Goal: Navigation & Orientation: Find specific page/section

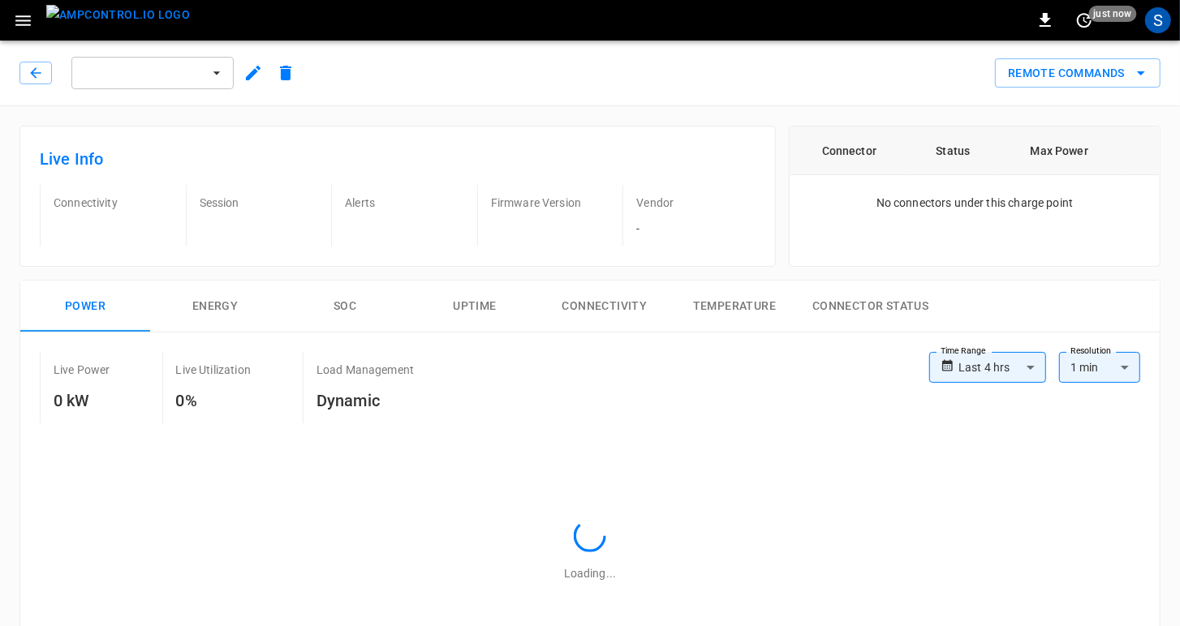
click at [201, 210] on p "Session" at bounding box center [259, 203] width 119 height 16
click at [24, 70] on button "button" at bounding box center [35, 73] width 32 height 23
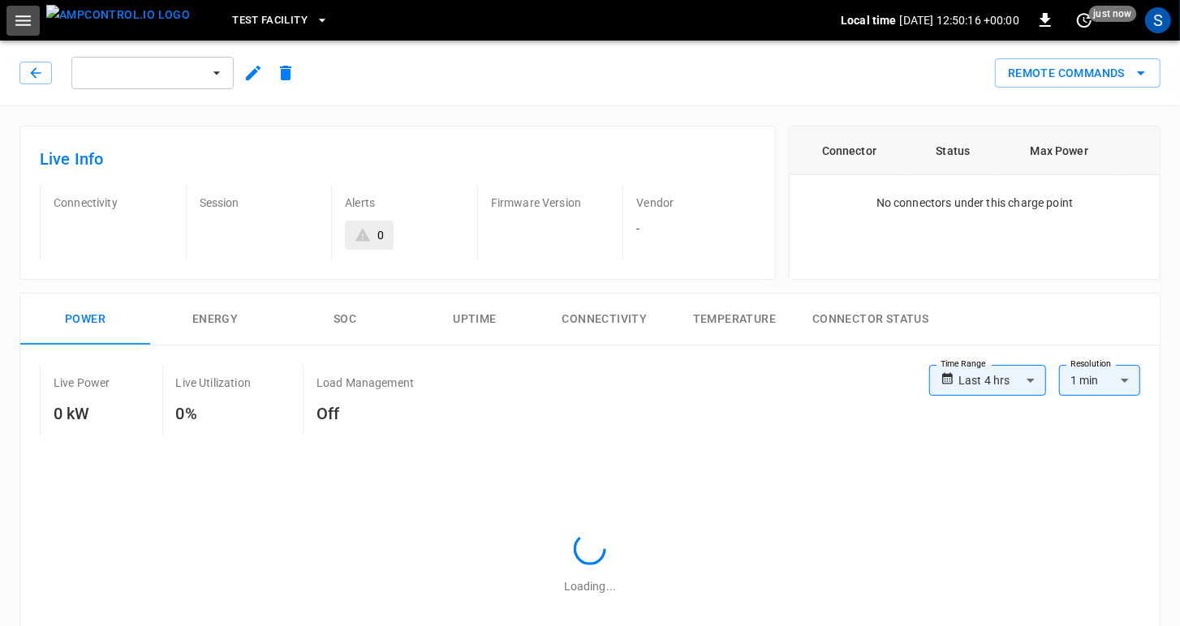
click at [15, 19] on icon "button" at bounding box center [23, 21] width 20 height 20
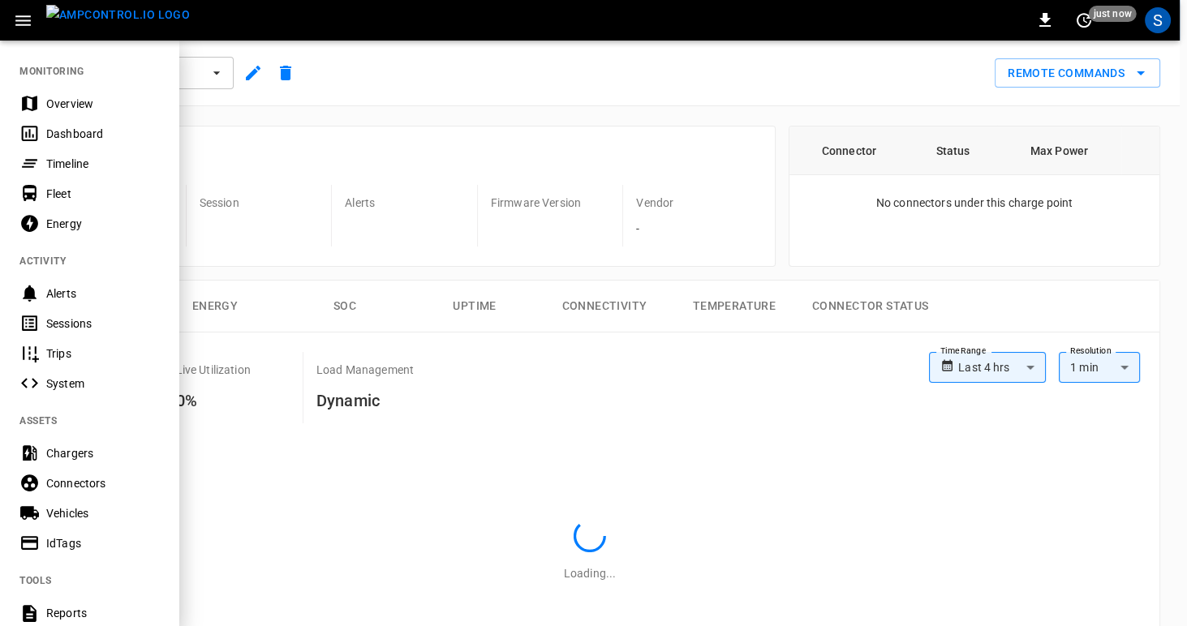
click at [234, 16] on div "0 just now S" at bounding box center [590, 20] width 1180 height 41
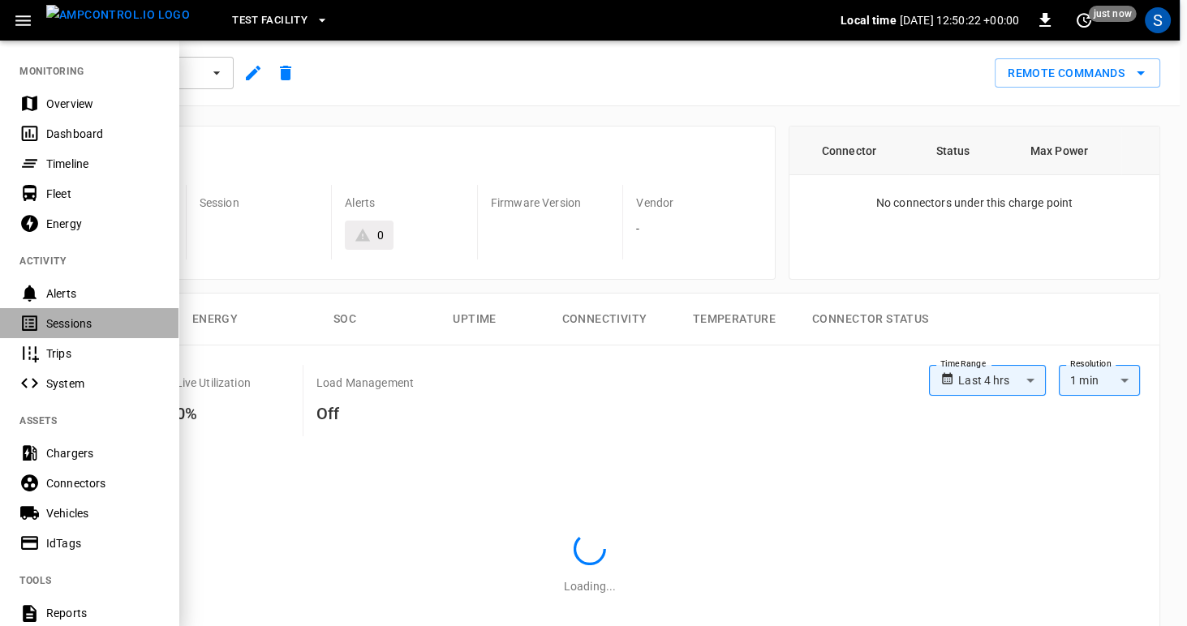
click at [67, 330] on div "Sessions" at bounding box center [102, 324] width 113 height 16
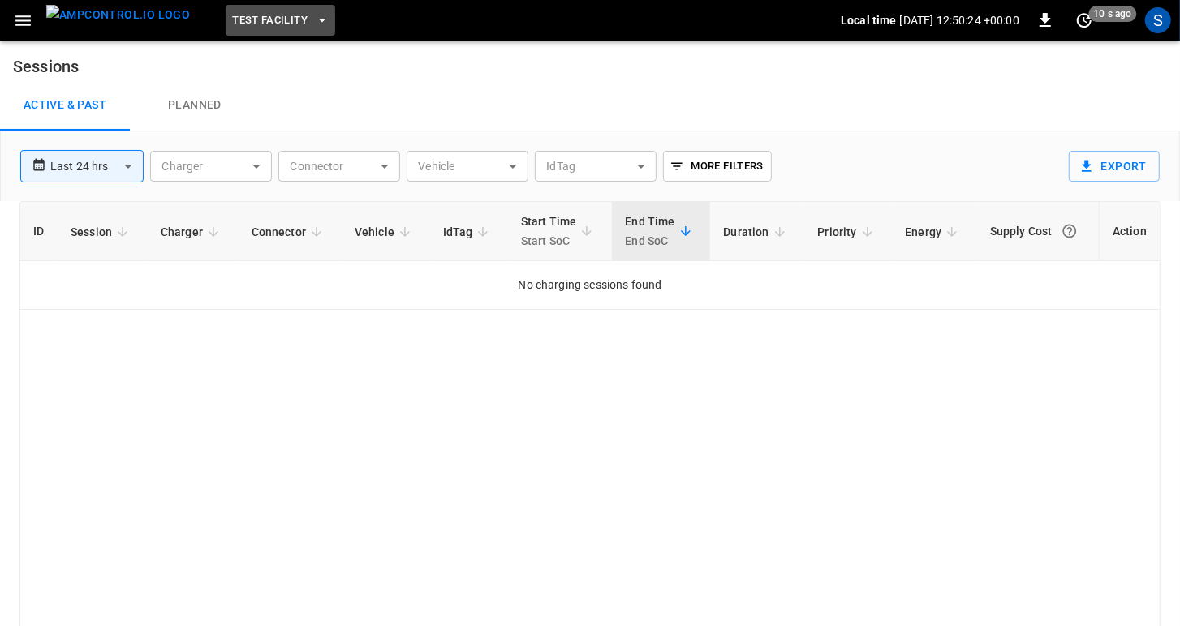
click at [314, 22] on icon "button" at bounding box center [322, 20] width 16 height 16
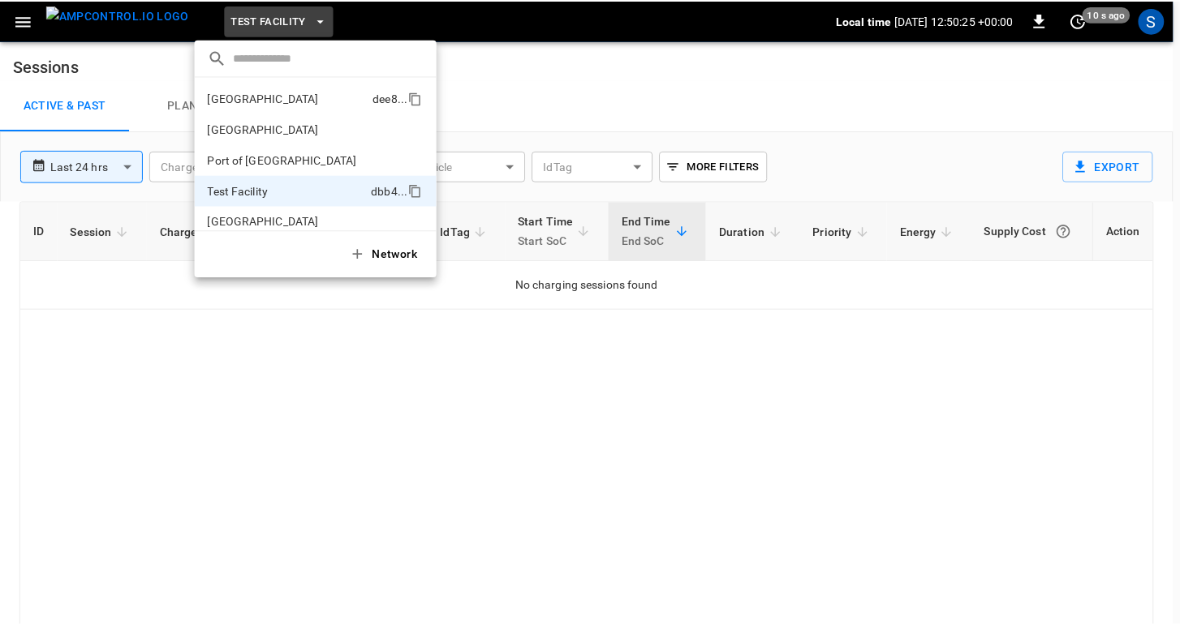
scroll to position [13, 0]
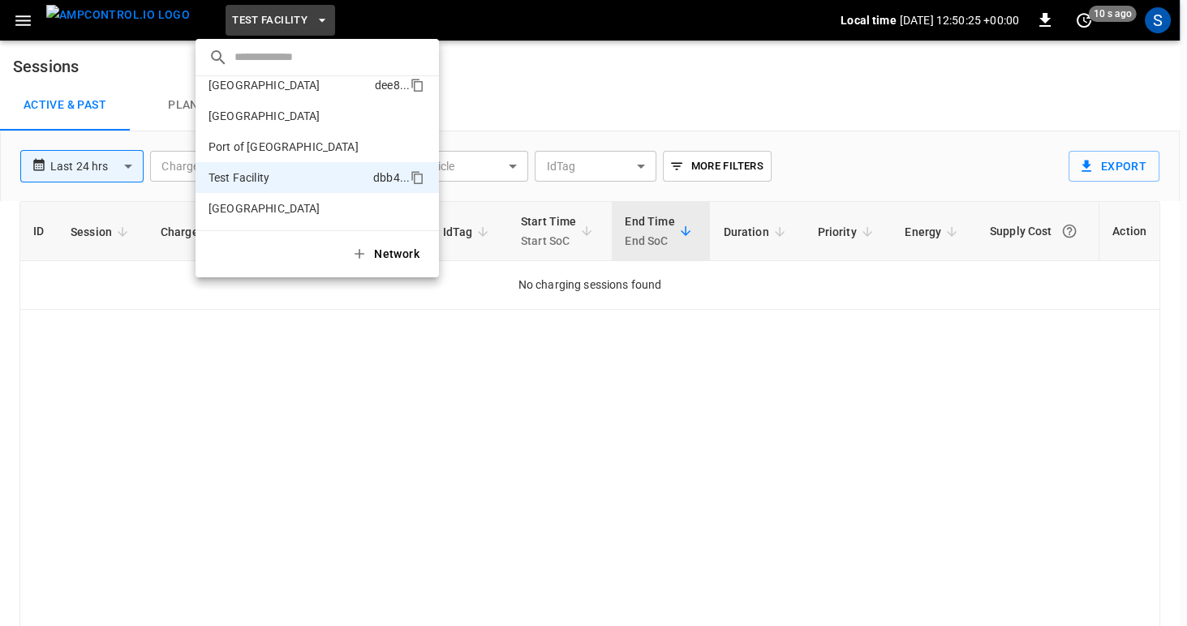
click at [259, 88] on p "[GEOGRAPHIC_DATA]" at bounding box center [264, 85] width 112 height 16
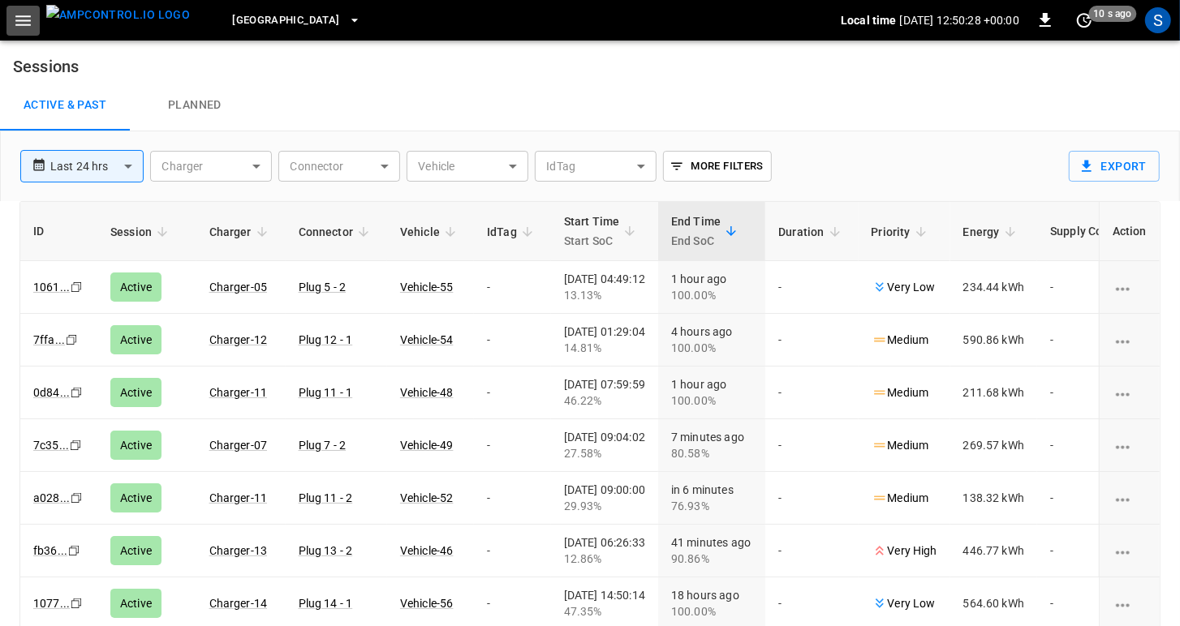
click at [23, 24] on icon "button" at bounding box center [22, 20] width 15 height 11
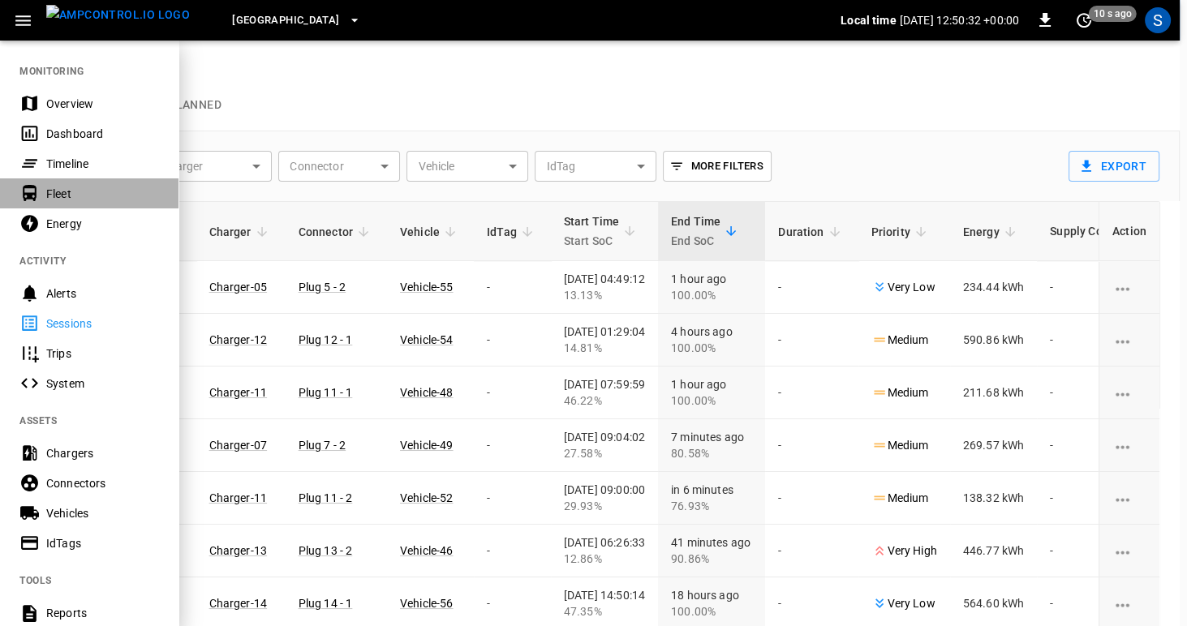
click at [59, 190] on div "Fleet" at bounding box center [102, 194] width 113 height 16
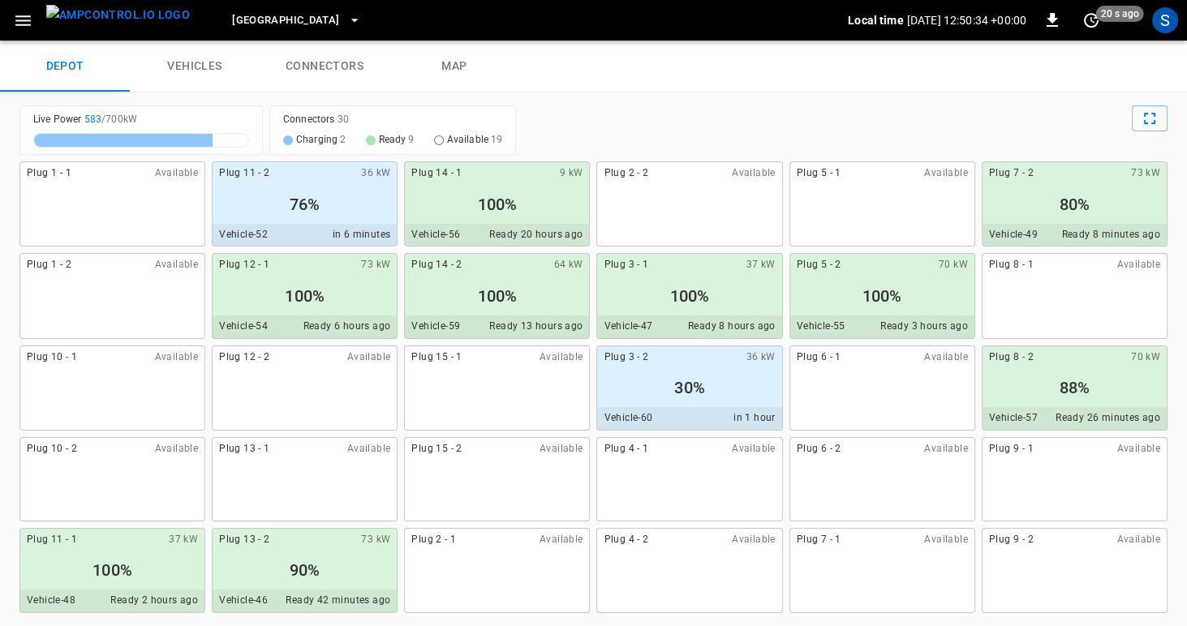
click at [24, 19] on icon "button" at bounding box center [23, 21] width 20 height 20
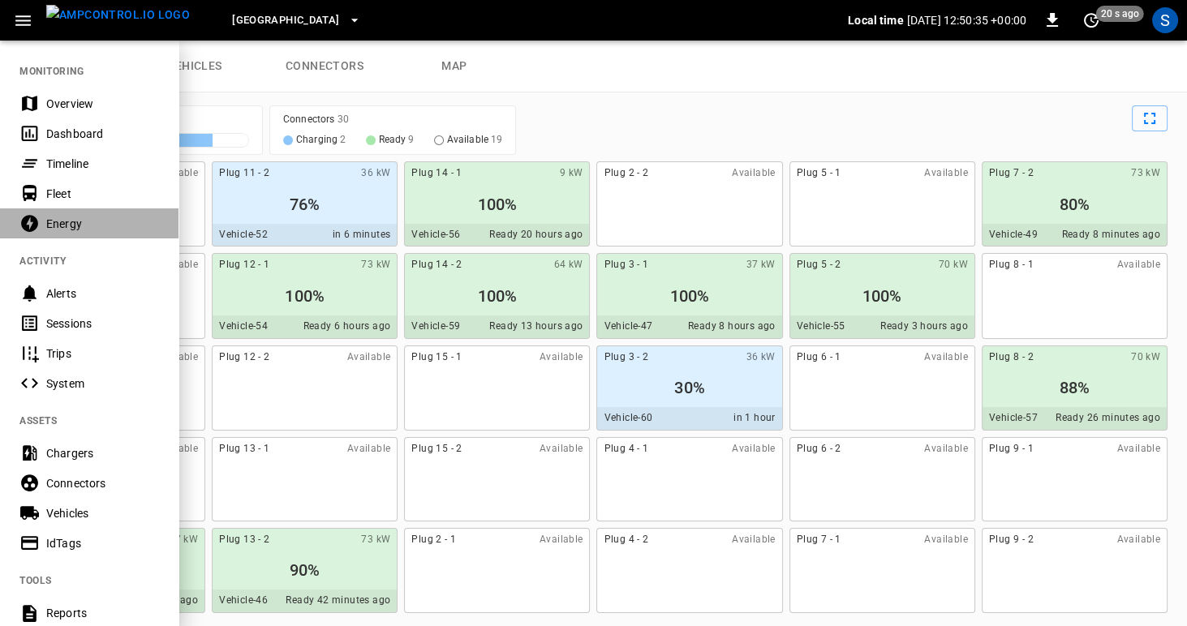
click at [54, 227] on div "Energy" at bounding box center [102, 224] width 113 height 16
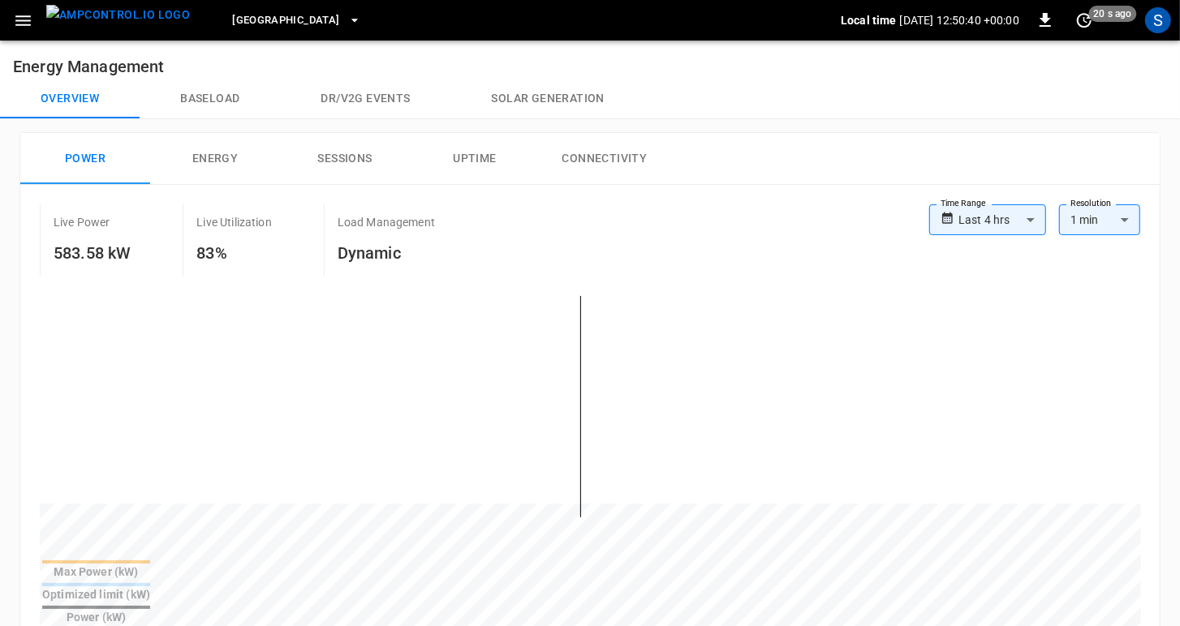
click at [220, 164] on button "Energy" at bounding box center [215, 159] width 130 height 52
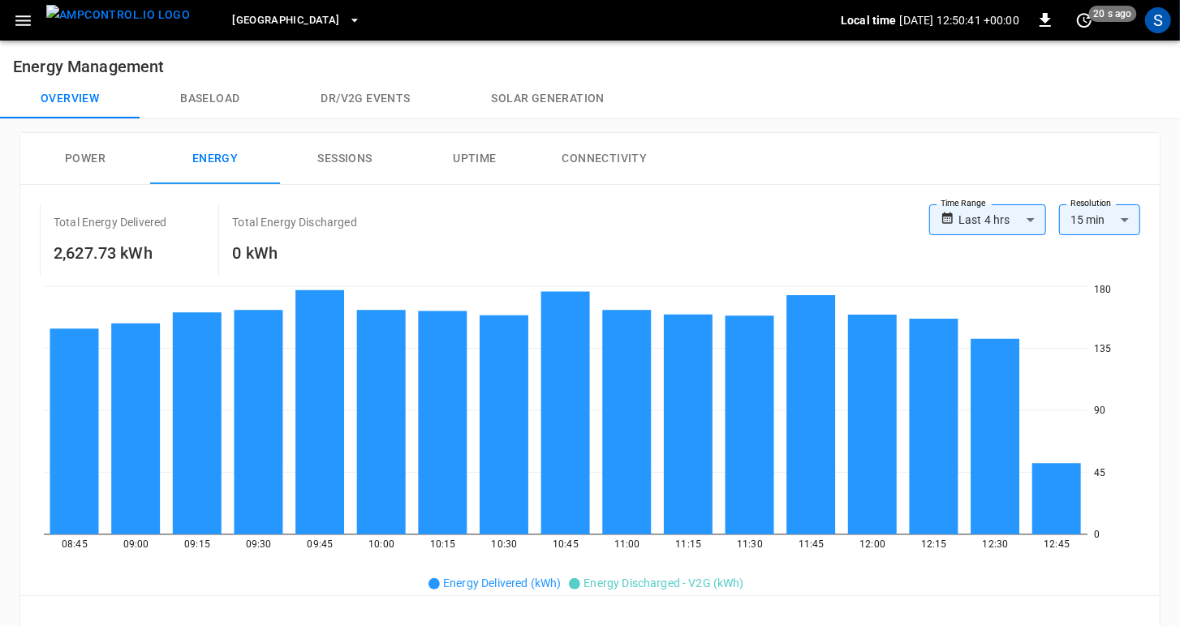
click at [328, 75] on h6 "Energy Management" at bounding box center [590, 60] width 1180 height 39
click at [350, 91] on button "Dr/V2G events" at bounding box center [365, 99] width 170 height 39
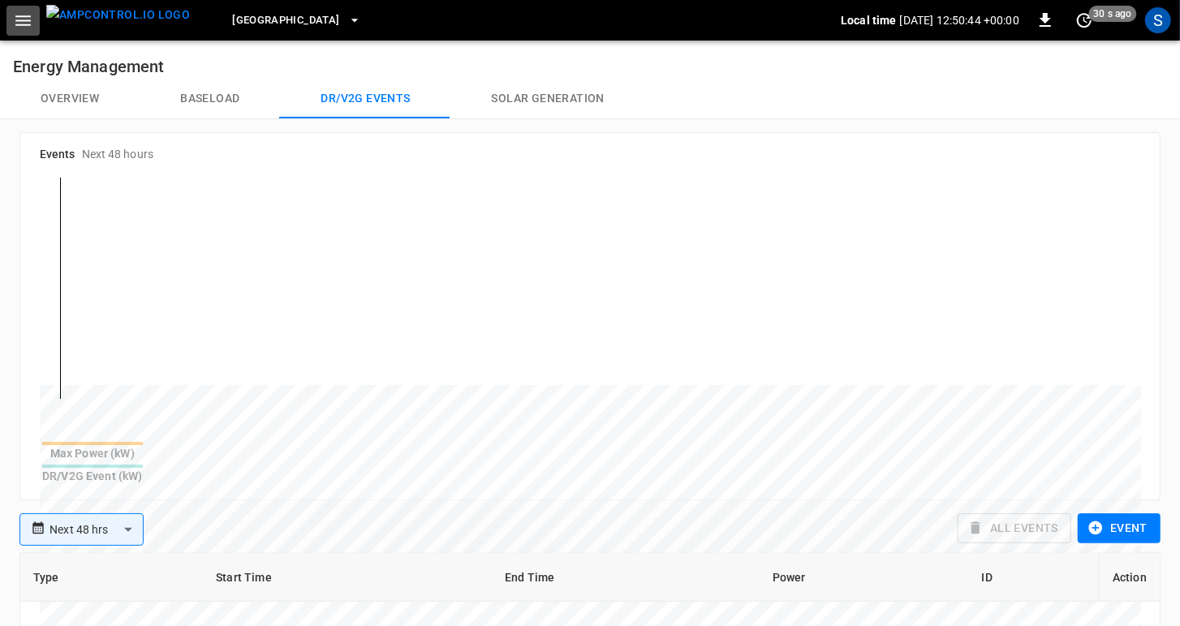
click at [30, 26] on icon "button" at bounding box center [23, 21] width 20 height 20
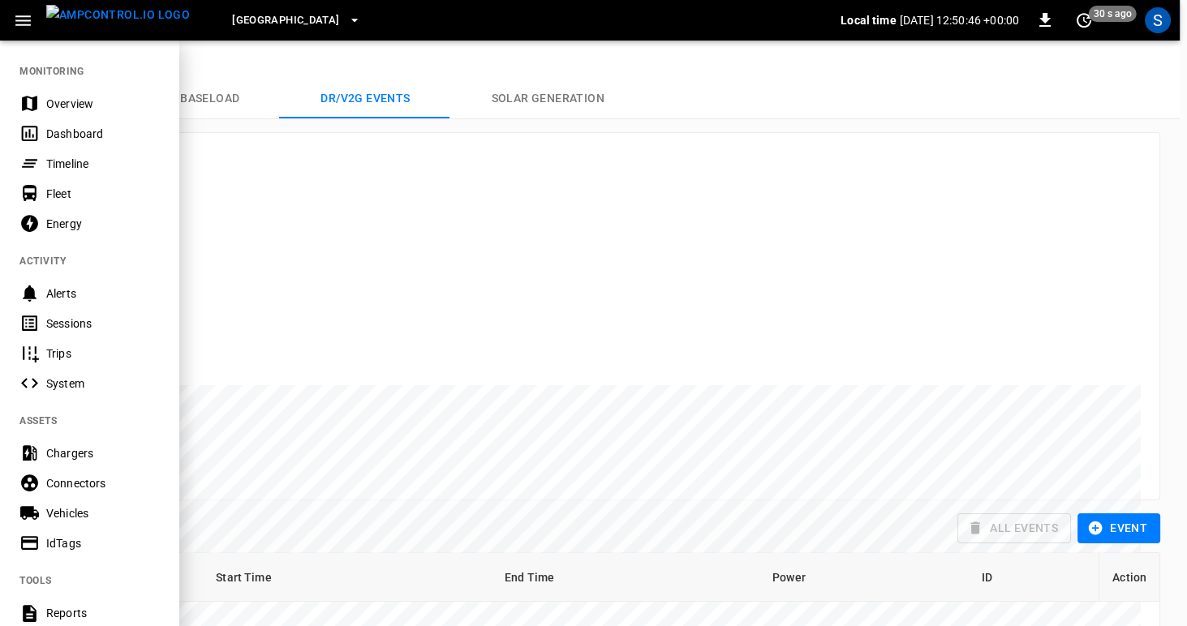
click at [67, 510] on div "Vehicles" at bounding box center [102, 513] width 113 height 16
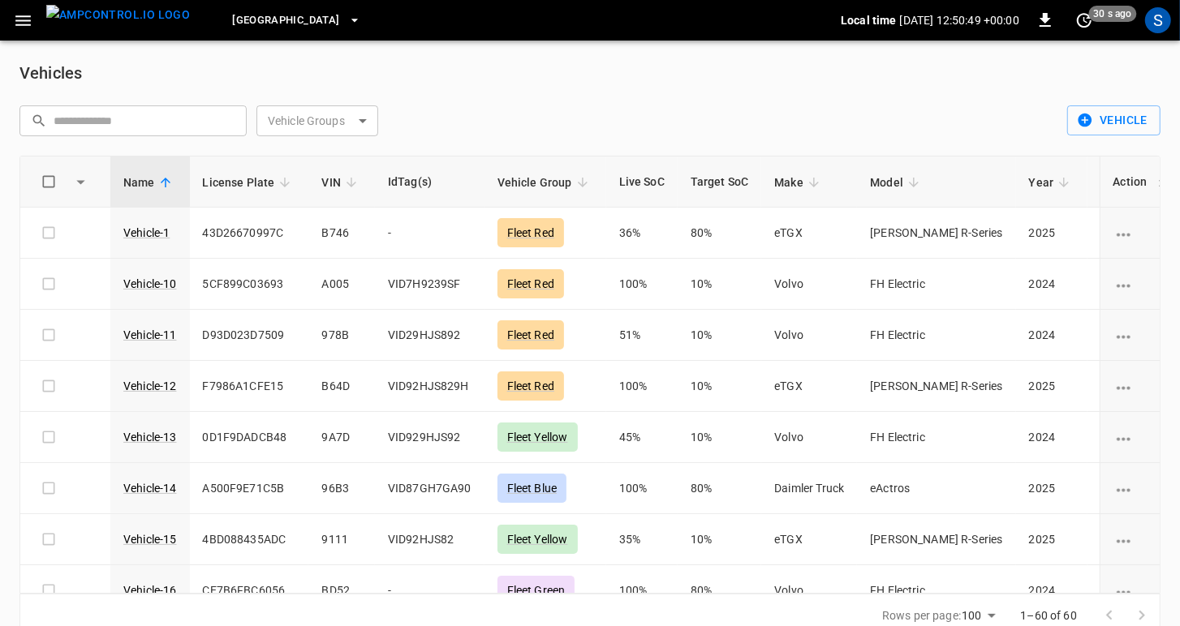
click at [25, 23] on icon "button" at bounding box center [23, 21] width 20 height 20
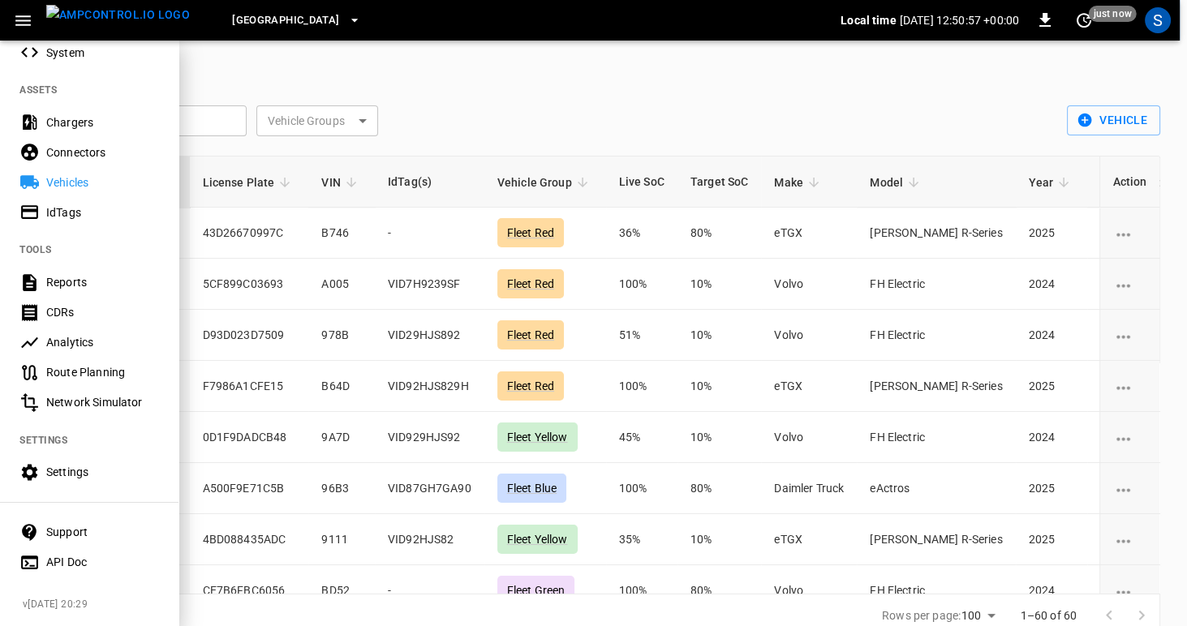
scroll to position [337, 0]
click at [77, 397] on div "Network Simulator" at bounding box center [102, 402] width 113 height 16
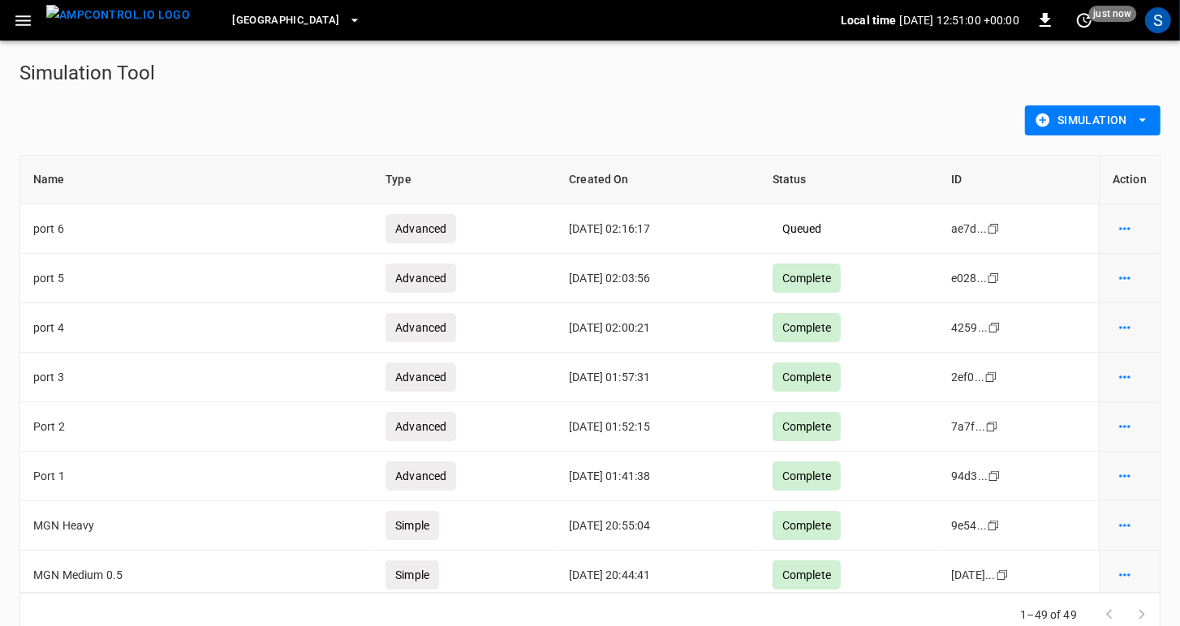
click at [28, 25] on icon "button" at bounding box center [23, 21] width 20 height 20
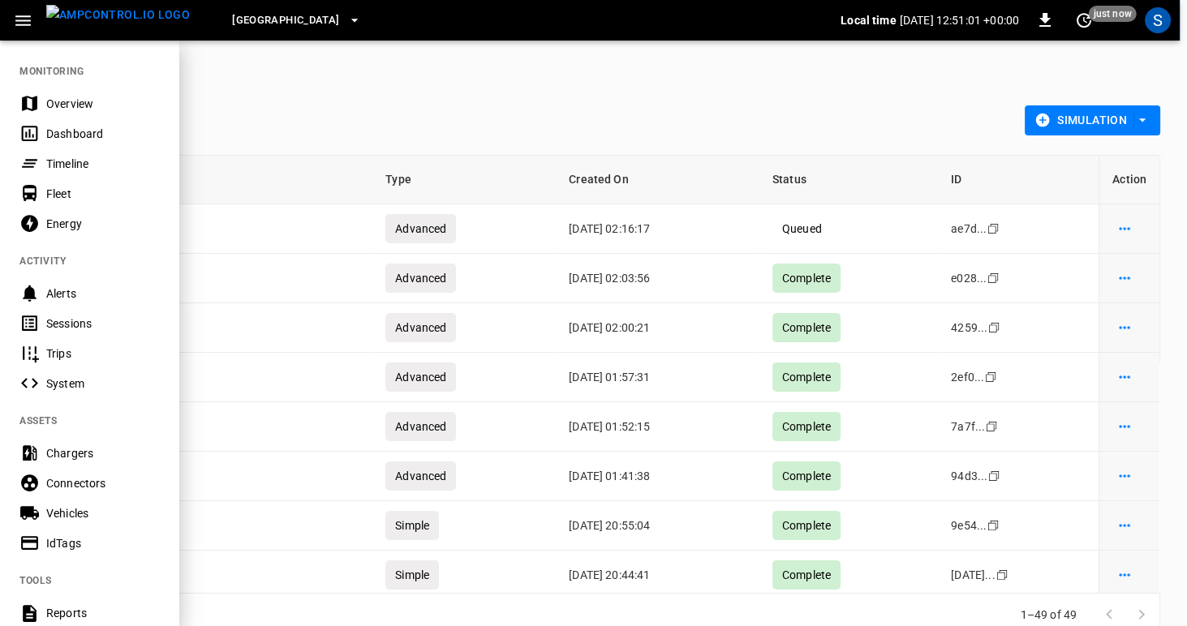
scroll to position [337, 0]
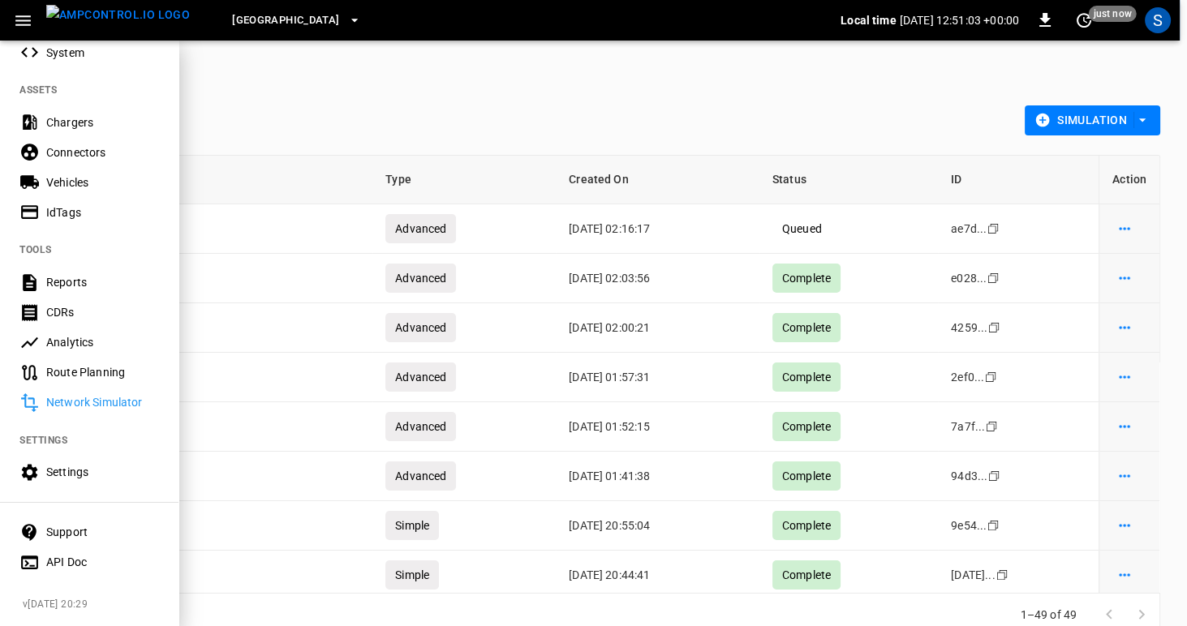
click at [61, 372] on div "Route Planning" at bounding box center [102, 372] width 113 height 16
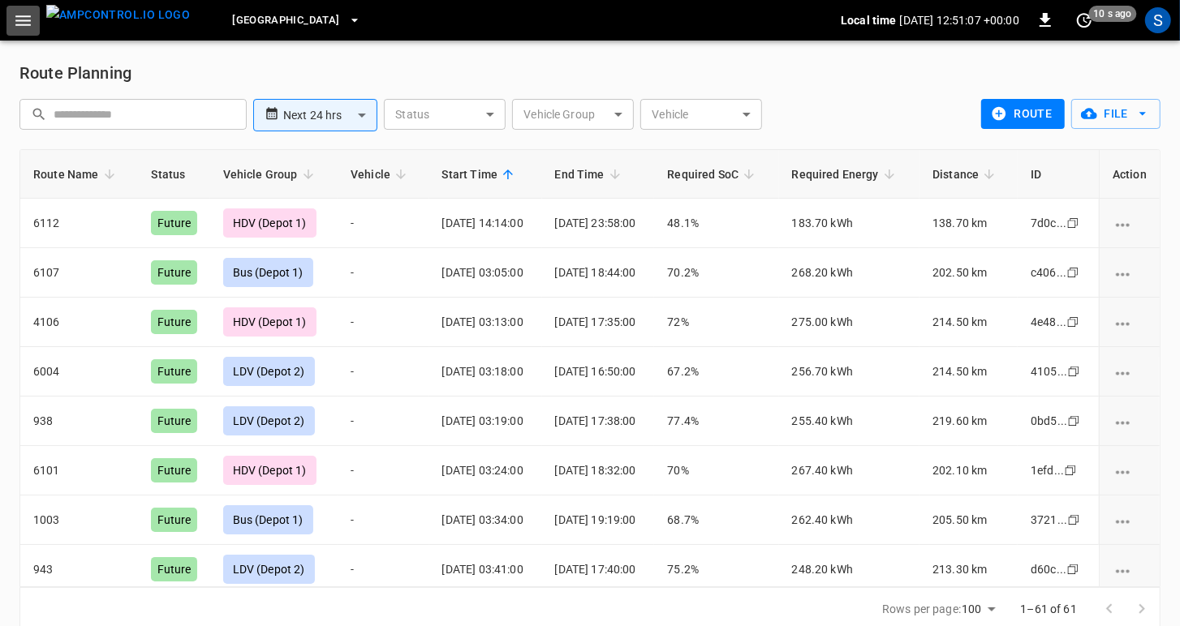
click at [26, 19] on icon "button" at bounding box center [22, 20] width 15 height 11
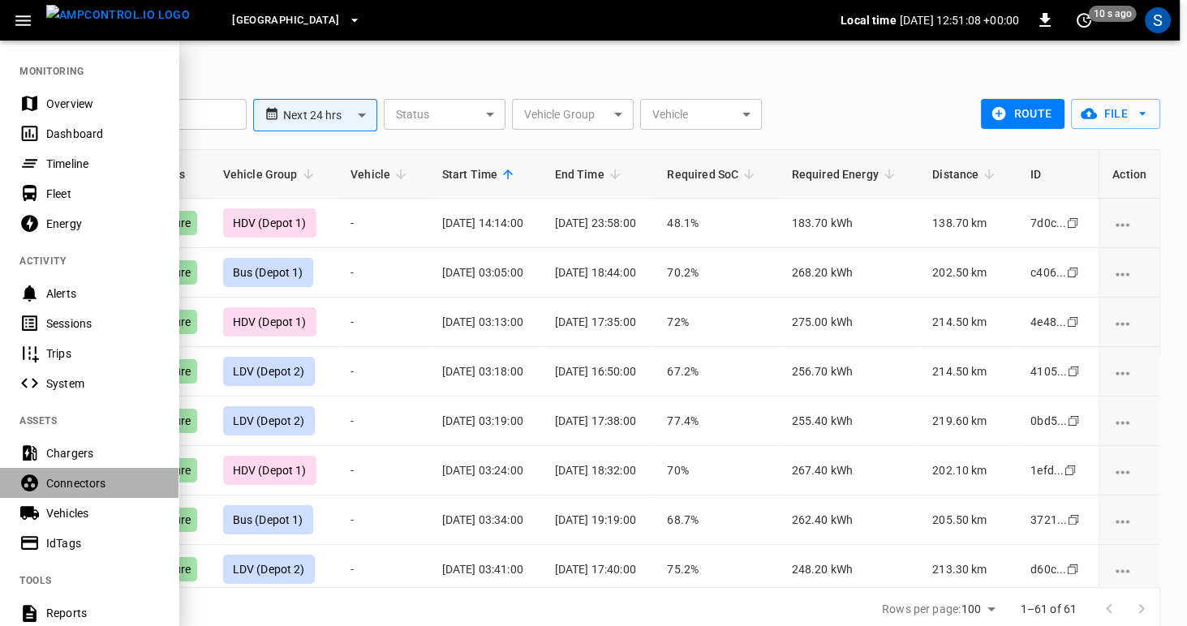
click at [75, 484] on div "Connectors" at bounding box center [102, 483] width 113 height 16
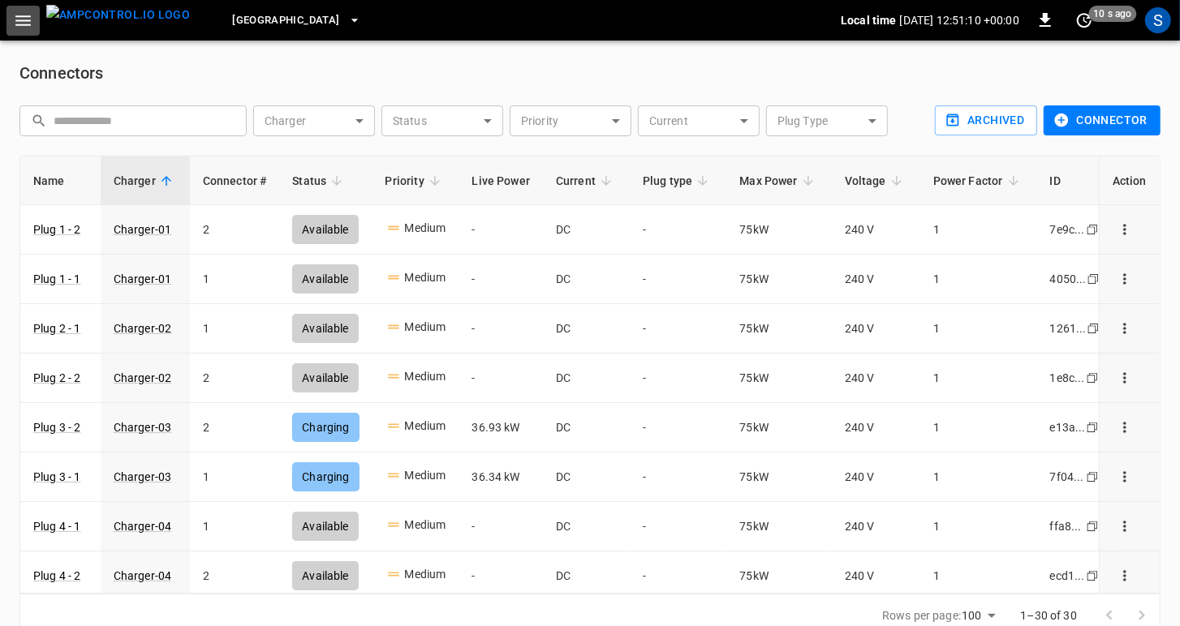
click at [27, 28] on icon "button" at bounding box center [23, 21] width 20 height 20
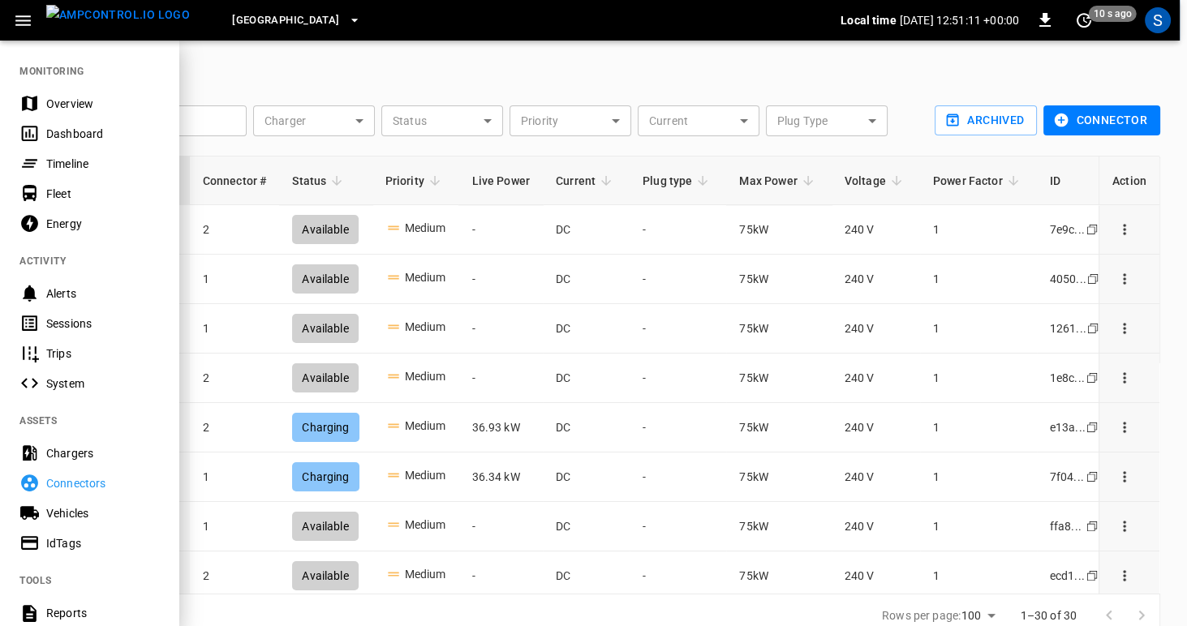
click at [61, 458] on div "Chargers" at bounding box center [102, 453] width 113 height 16
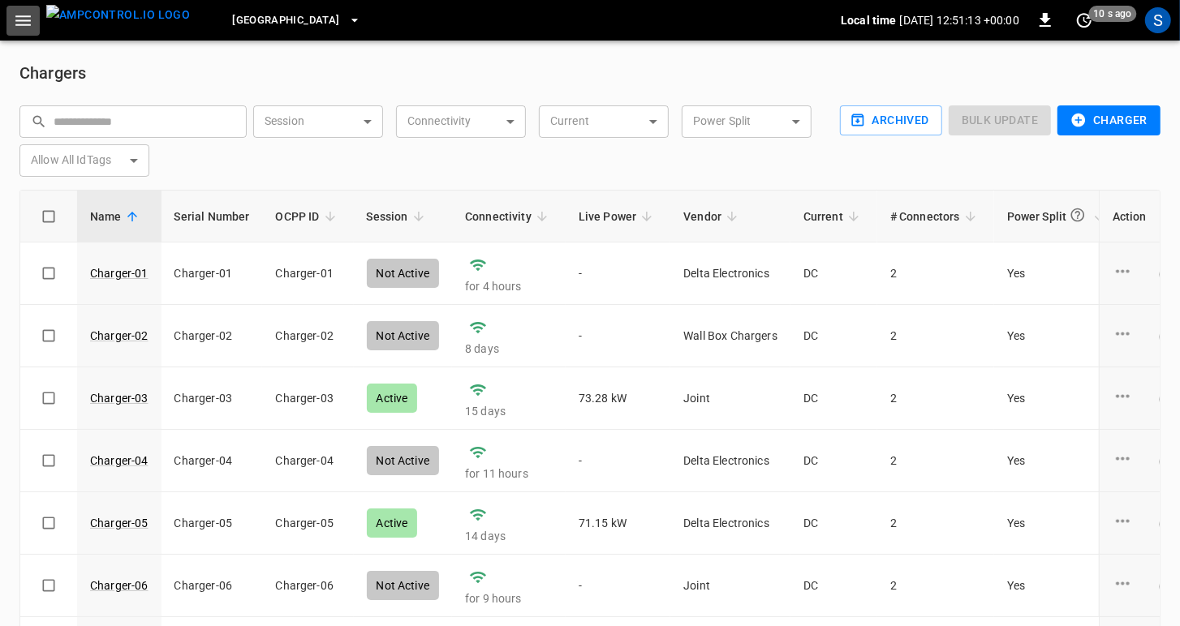
click at [22, 22] on icon "button" at bounding box center [23, 21] width 20 height 20
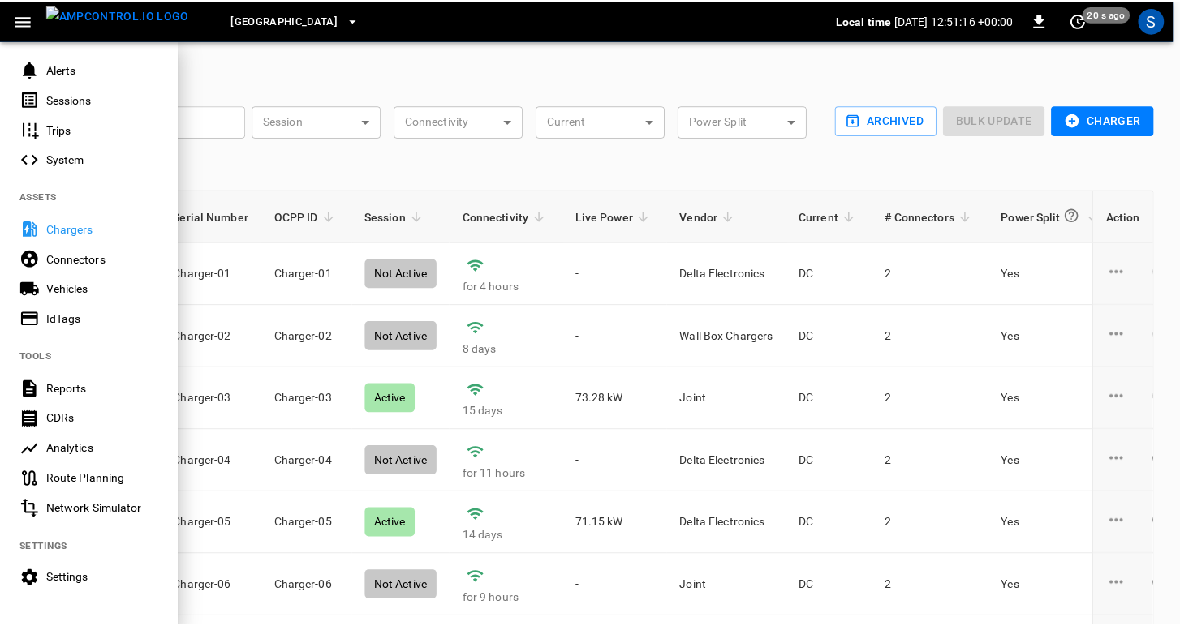
scroll to position [337, 0]
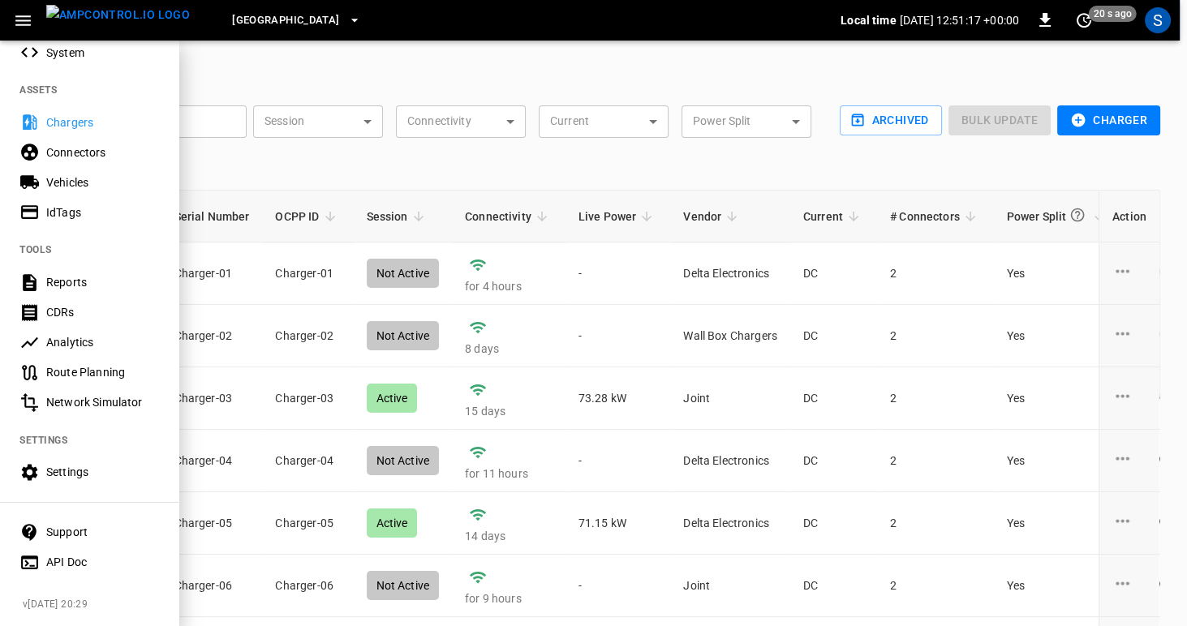
click at [65, 471] on div "Settings" at bounding box center [102, 472] width 113 height 16
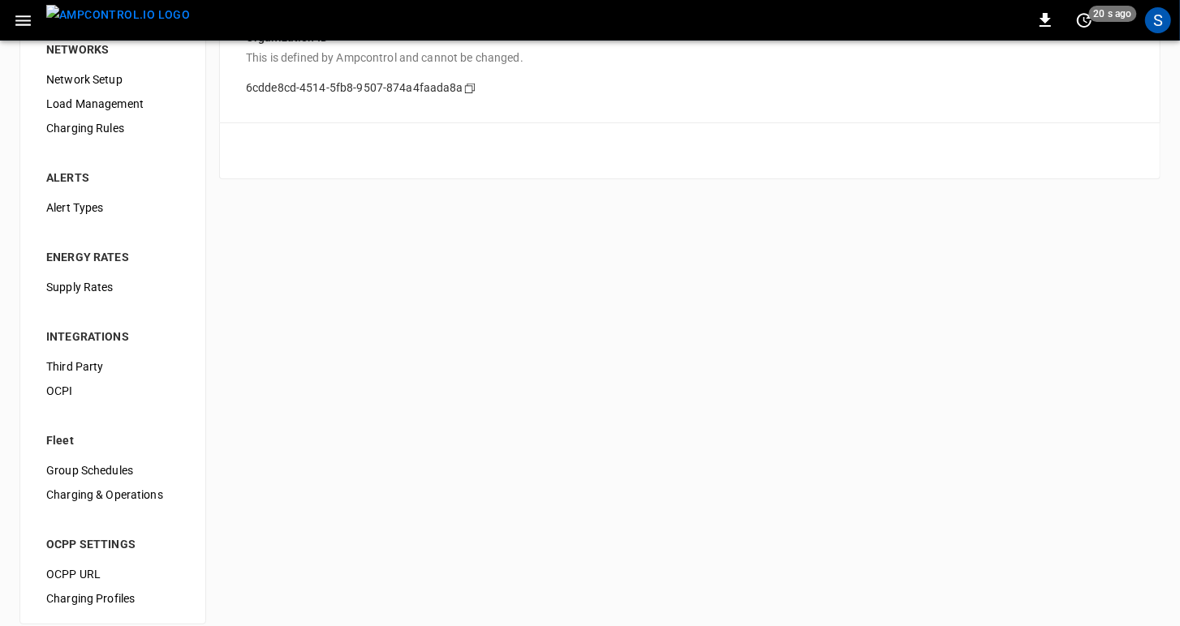
scroll to position [180, 0]
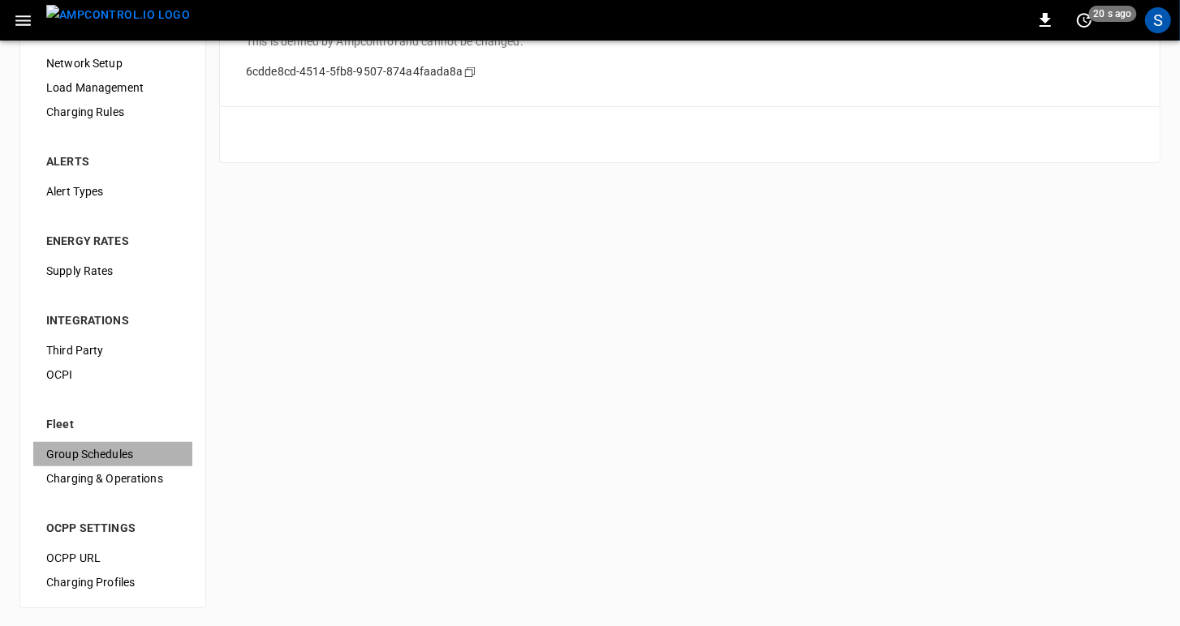
click at [74, 446] on span "Group Schedules" at bounding box center [112, 454] width 133 height 17
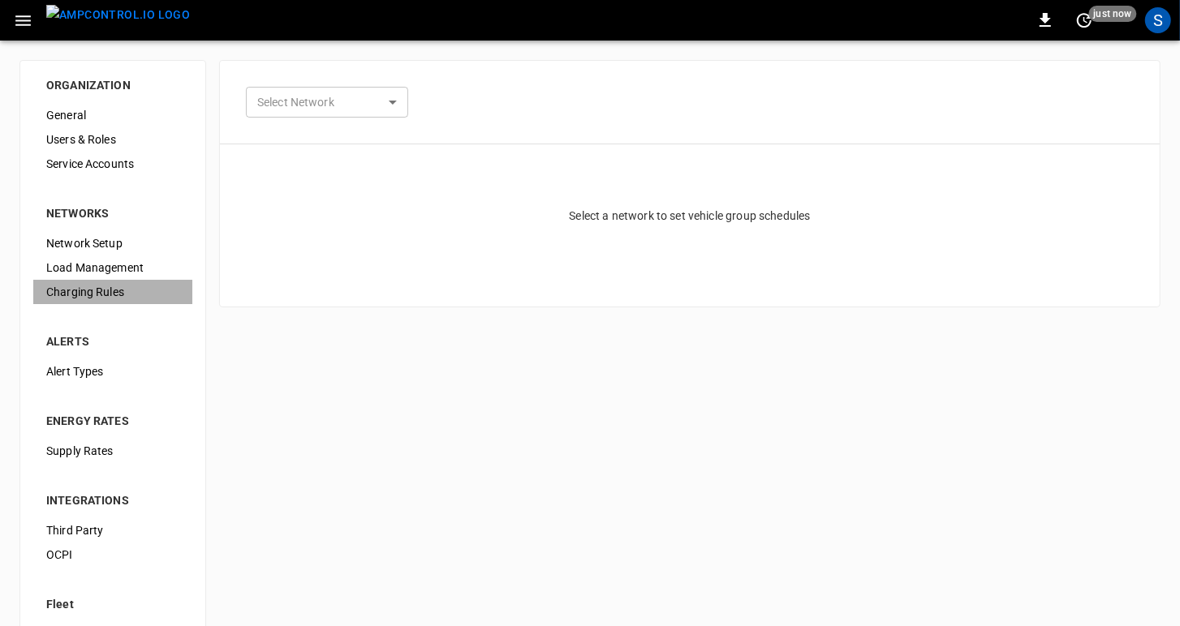
click at [80, 288] on span "Charging Rules" at bounding box center [112, 292] width 133 height 17
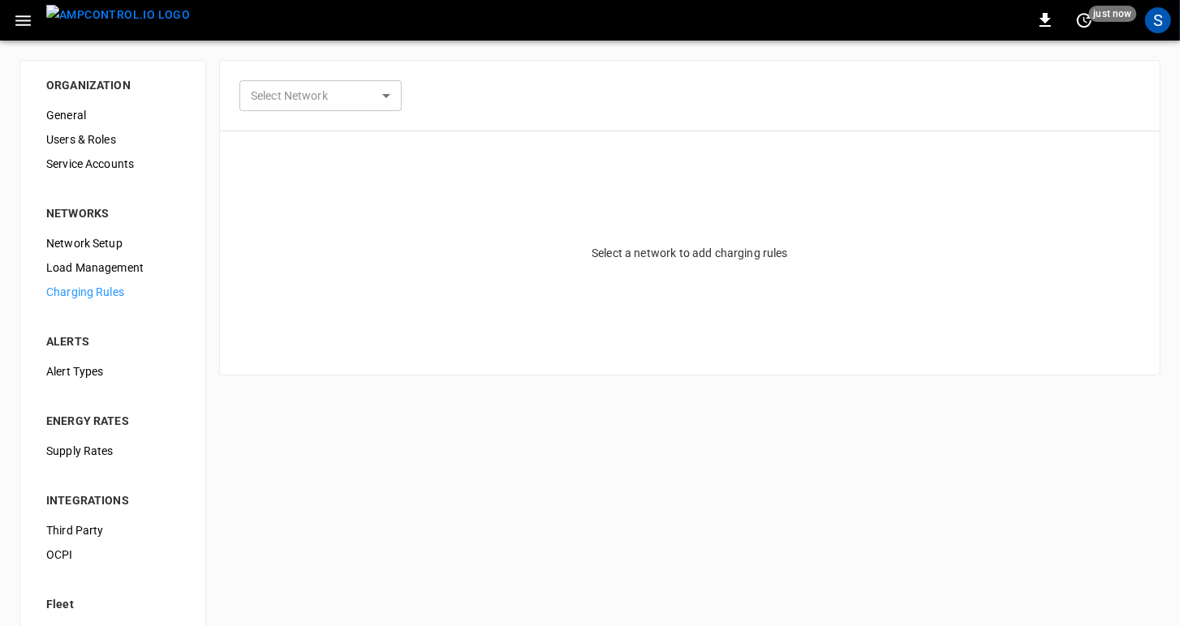
click at [22, 24] on icon "button" at bounding box center [22, 20] width 15 height 11
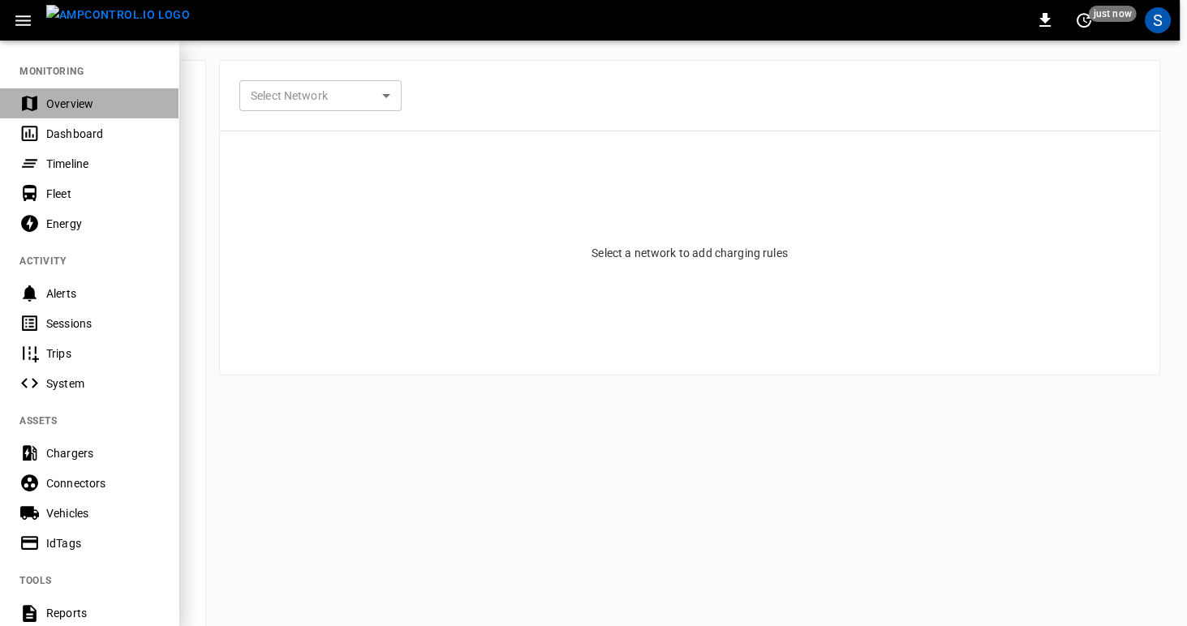
click at [55, 104] on div "Overview" at bounding box center [102, 104] width 113 height 16
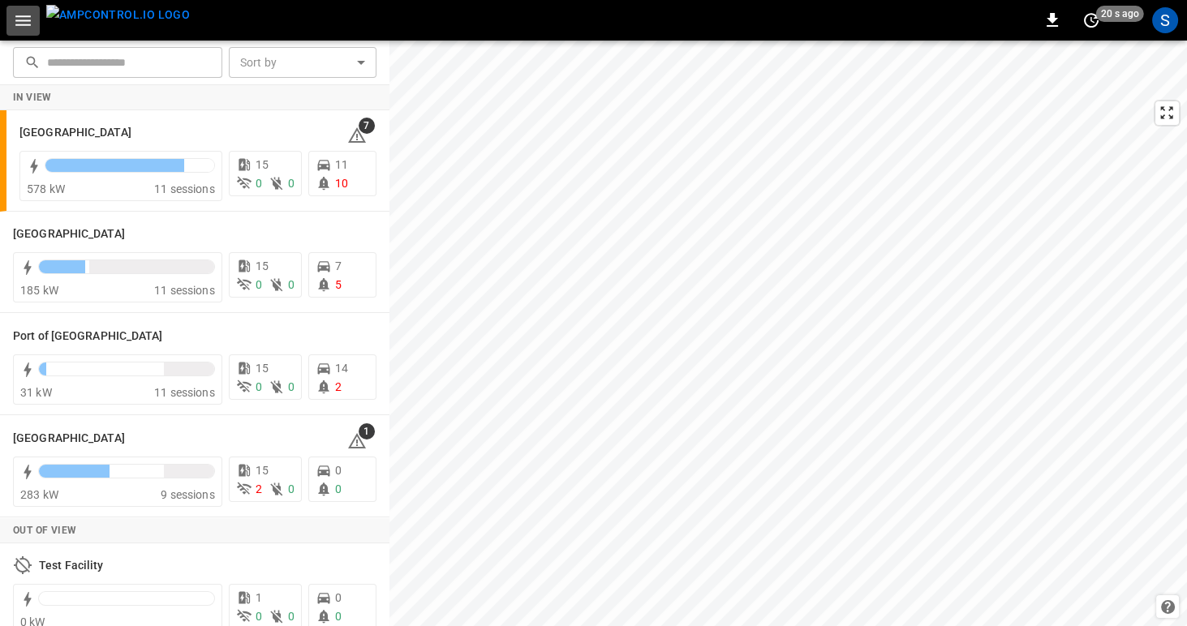
click at [17, 21] on icon "button" at bounding box center [23, 21] width 20 height 20
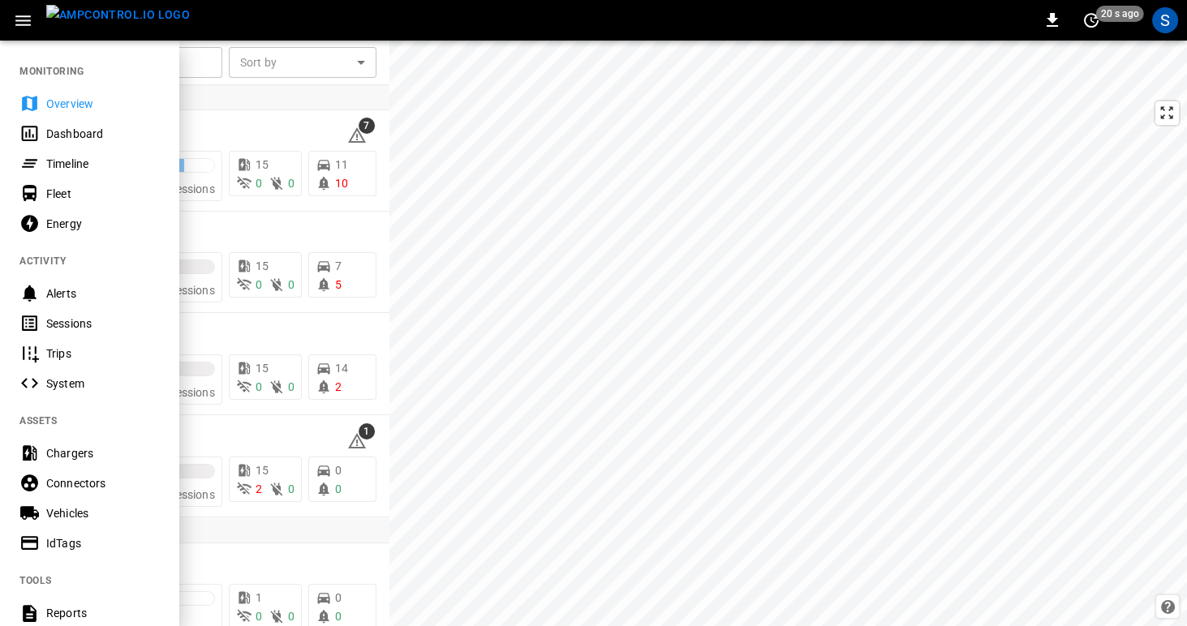
click at [55, 126] on div "Dashboard" at bounding box center [102, 134] width 113 height 16
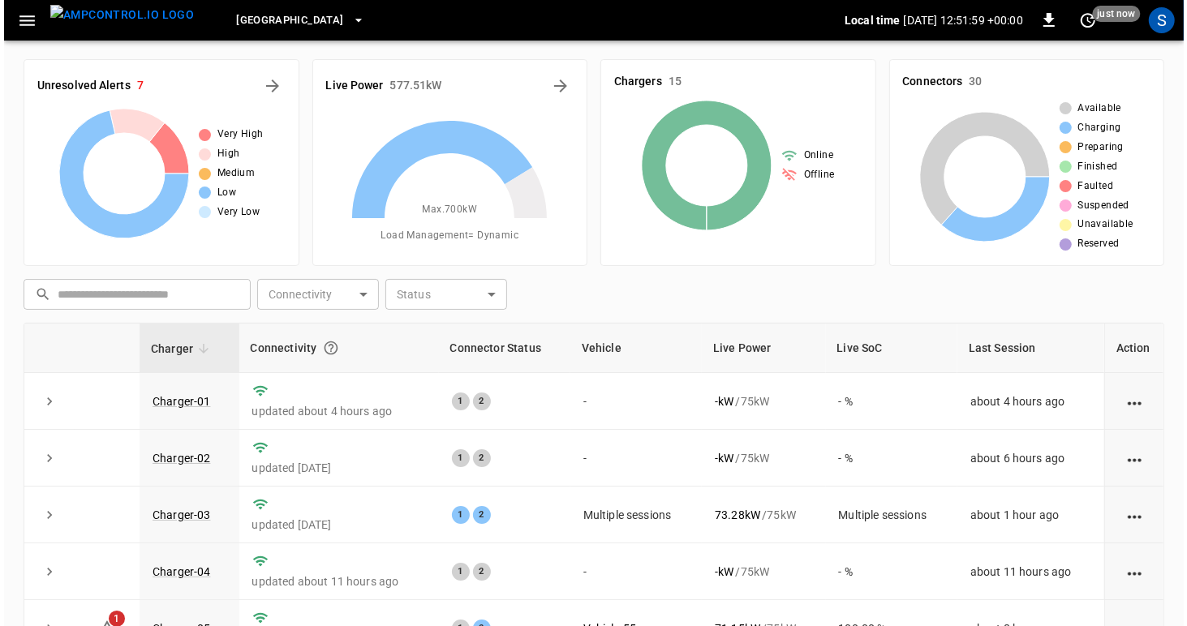
scroll to position [2, 0]
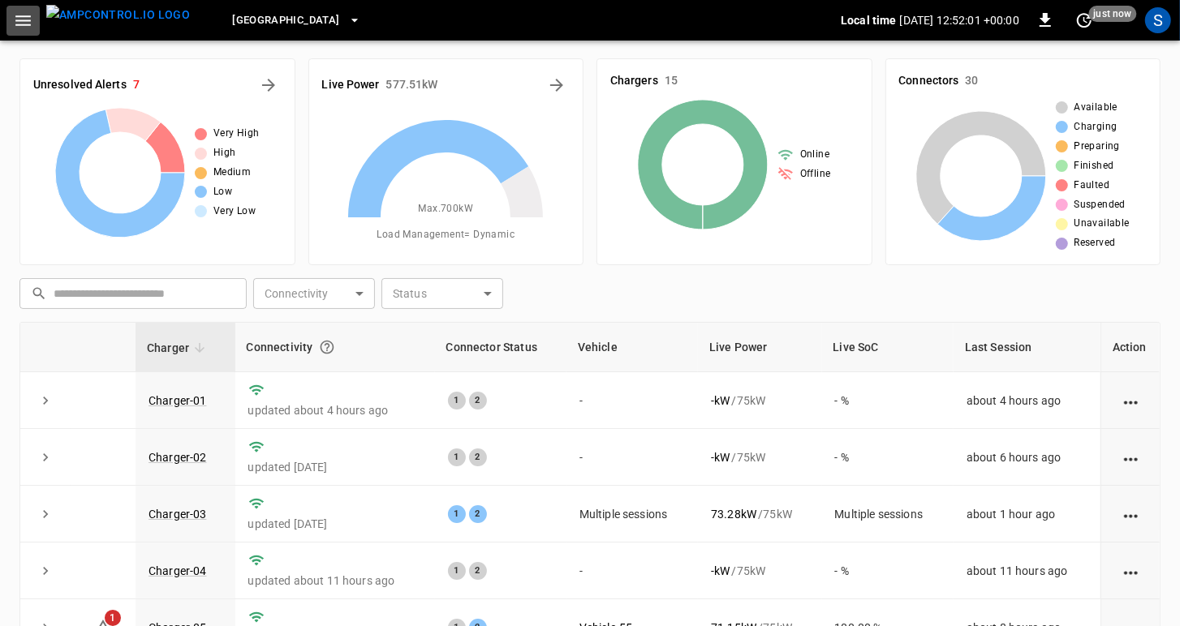
click at [20, 14] on icon "button" at bounding box center [23, 21] width 20 height 20
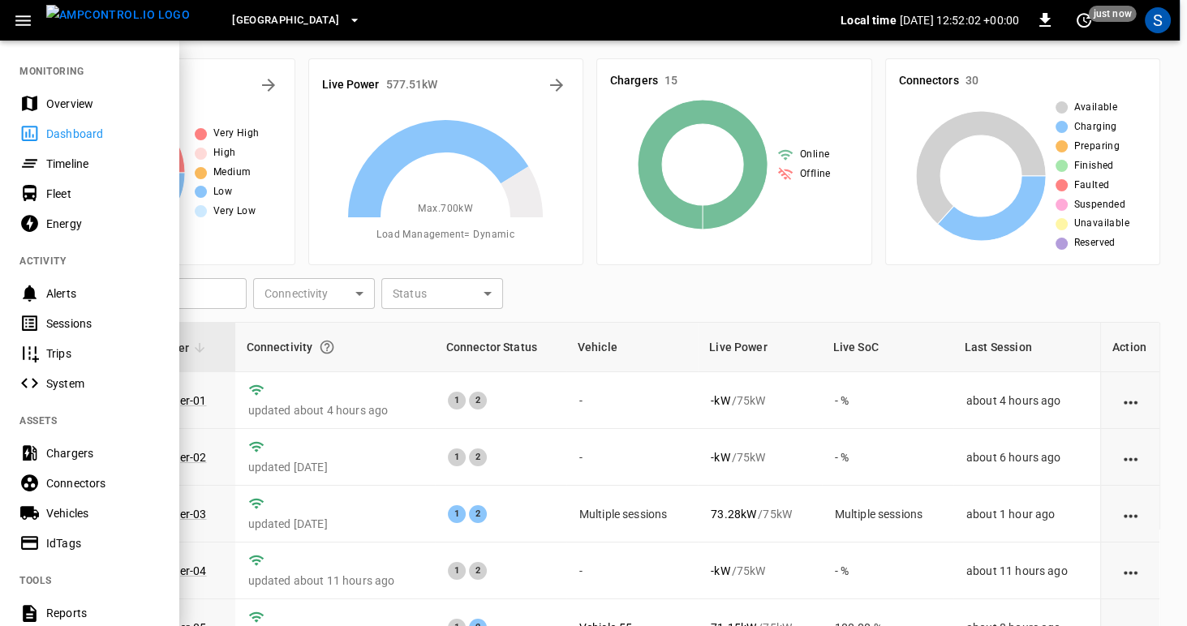
click at [62, 167] on div "Timeline" at bounding box center [102, 164] width 113 height 16
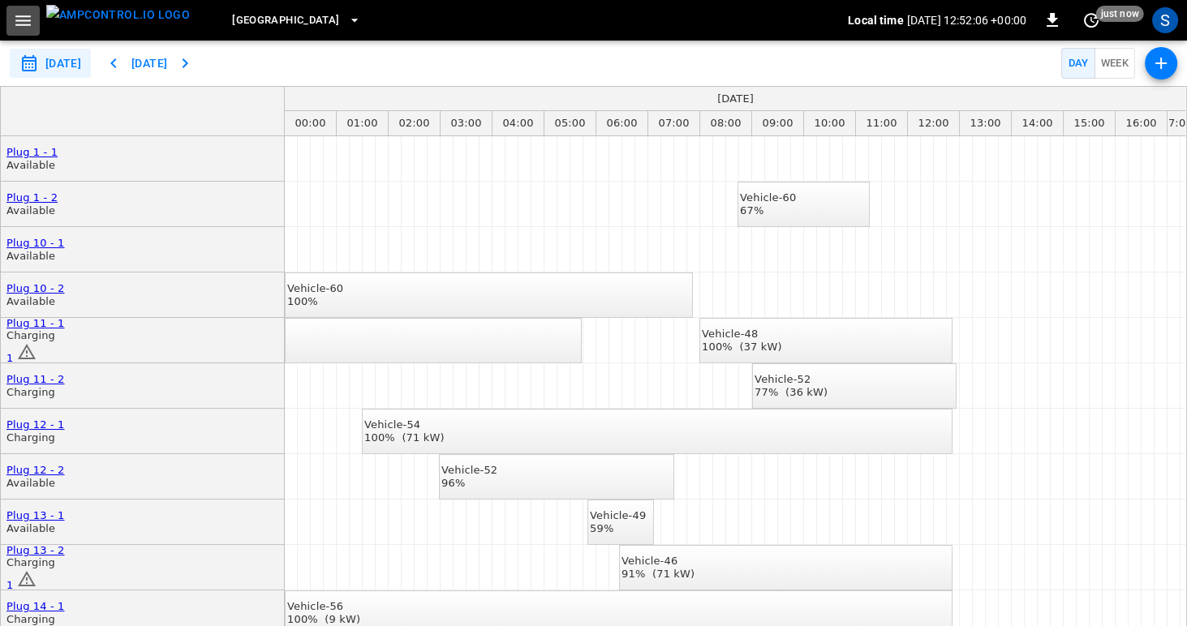
click at [23, 20] on icon "button" at bounding box center [22, 20] width 15 height 11
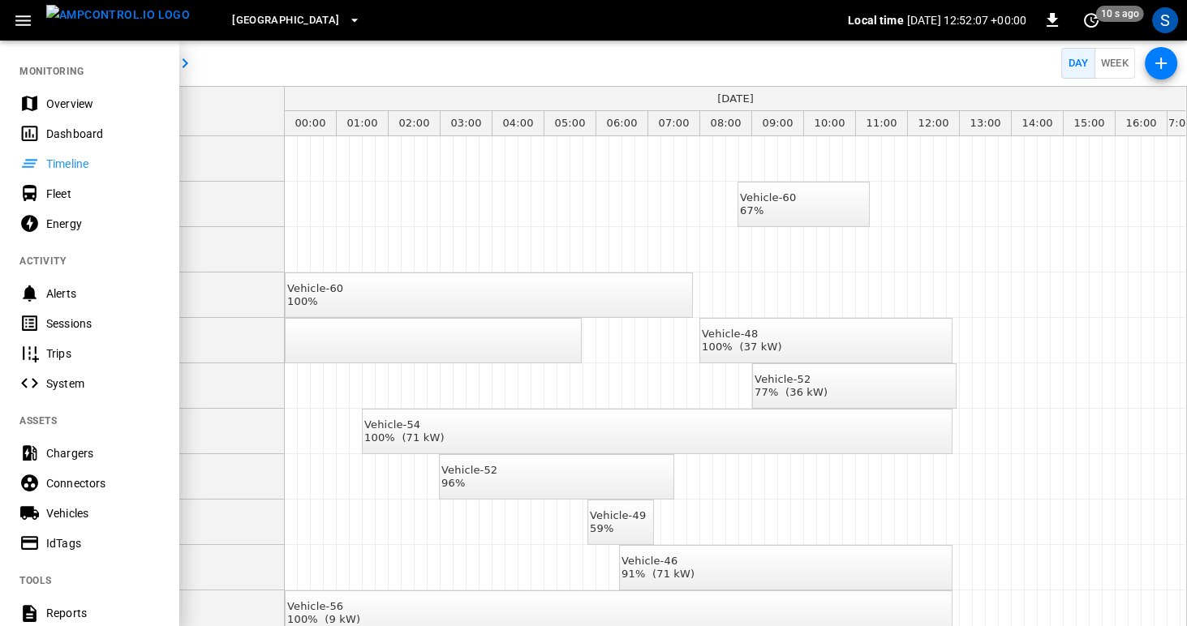
click at [51, 287] on div "Alerts" at bounding box center [102, 294] width 113 height 16
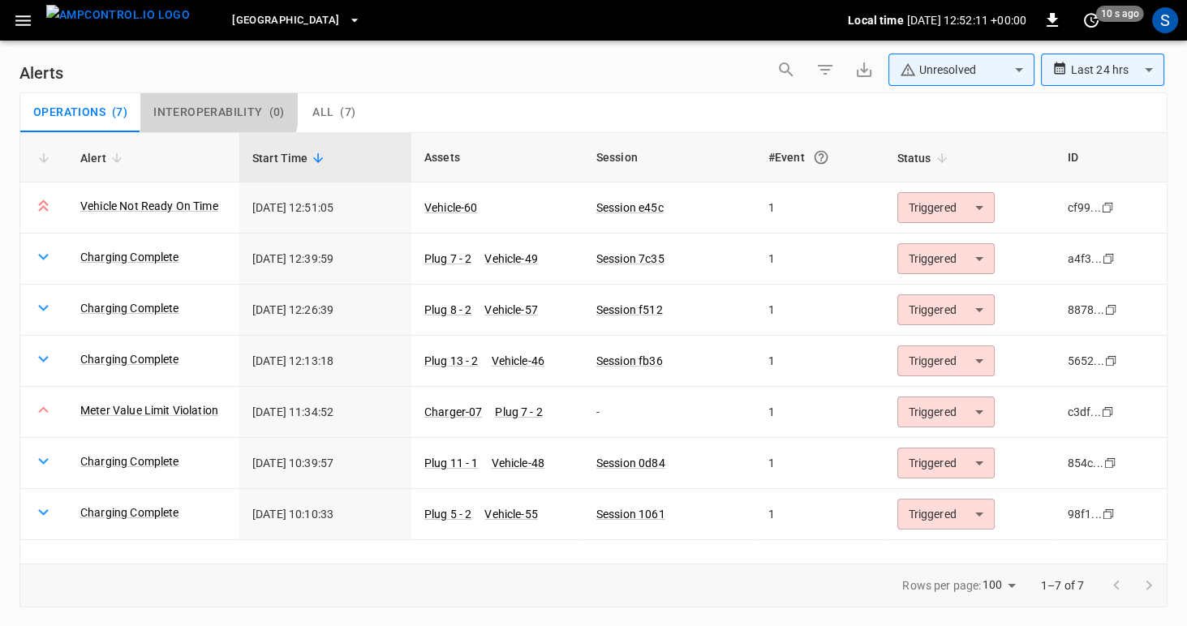
click at [208, 107] on span "Interoperability" at bounding box center [207, 112] width 109 height 15
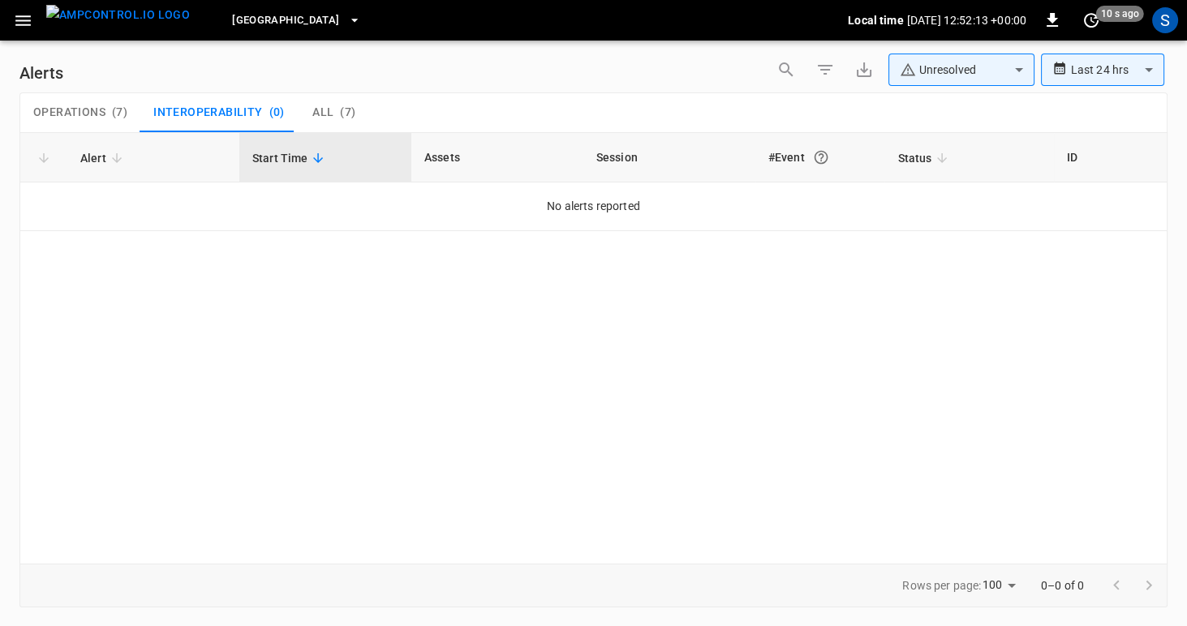
click at [72, 114] on span "Operations" at bounding box center [69, 112] width 72 height 15
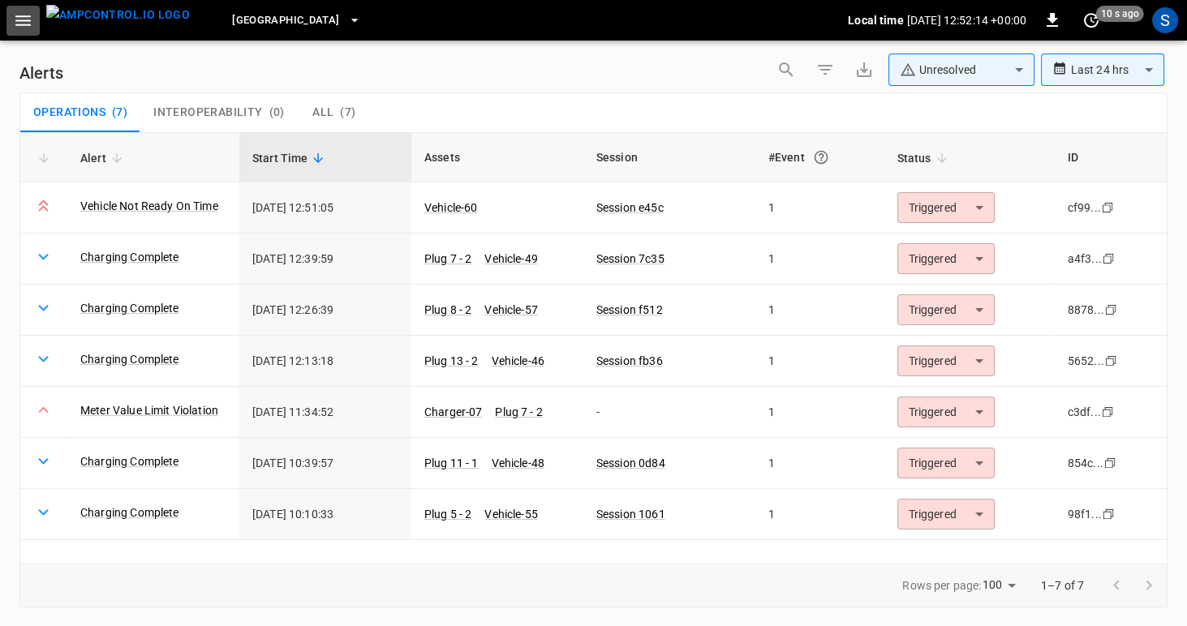
click at [15, 24] on icon "button" at bounding box center [23, 21] width 20 height 20
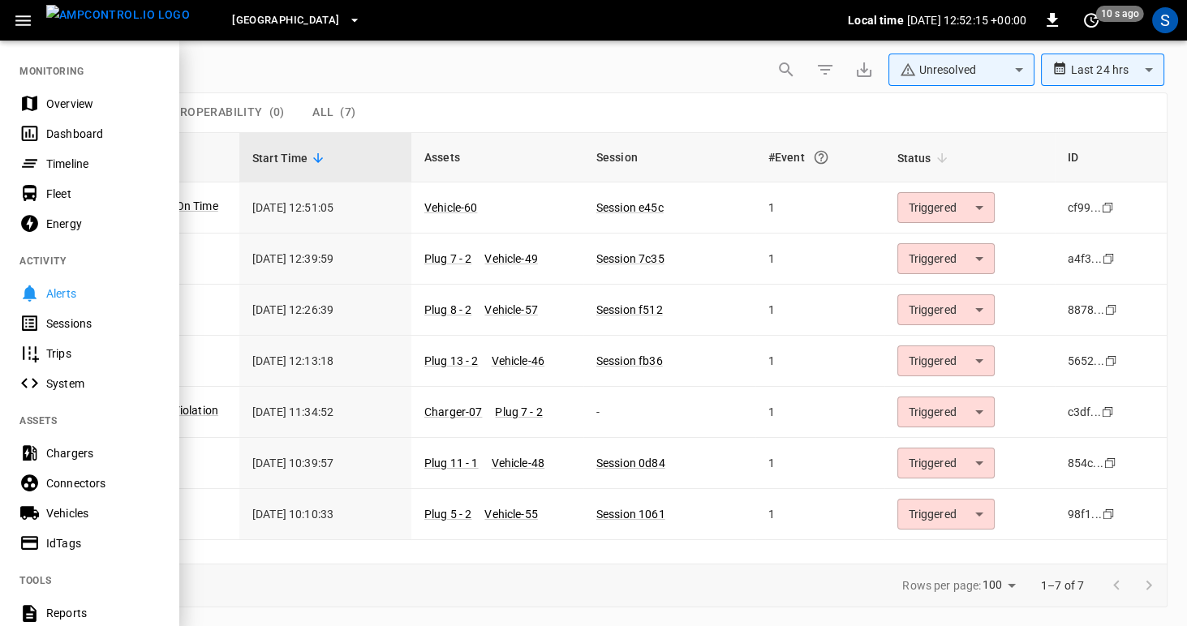
click at [56, 324] on div "Sessions" at bounding box center [102, 324] width 113 height 16
